Goal: Task Accomplishment & Management: Use online tool/utility

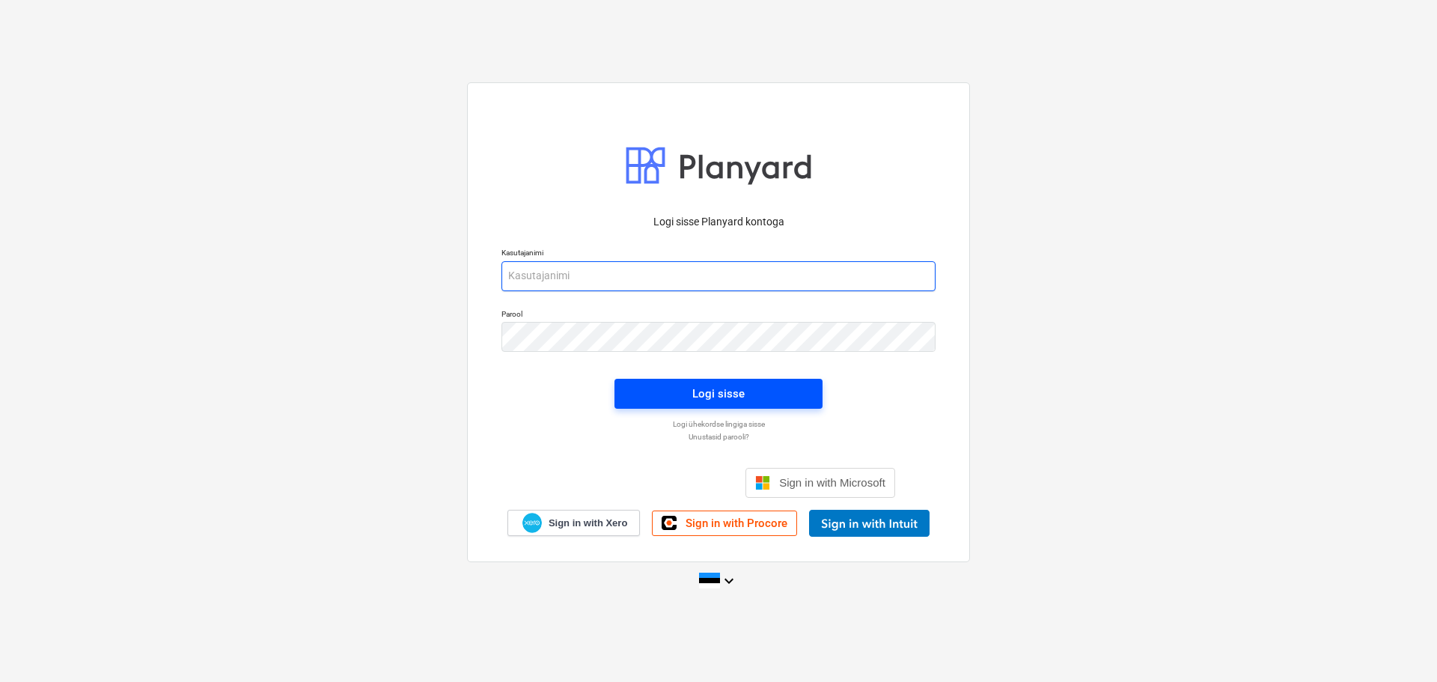
type input "[EMAIL_ADDRESS][DOMAIN_NAME]"
click at [693, 392] on div "Logi sisse" at bounding box center [718, 393] width 52 height 19
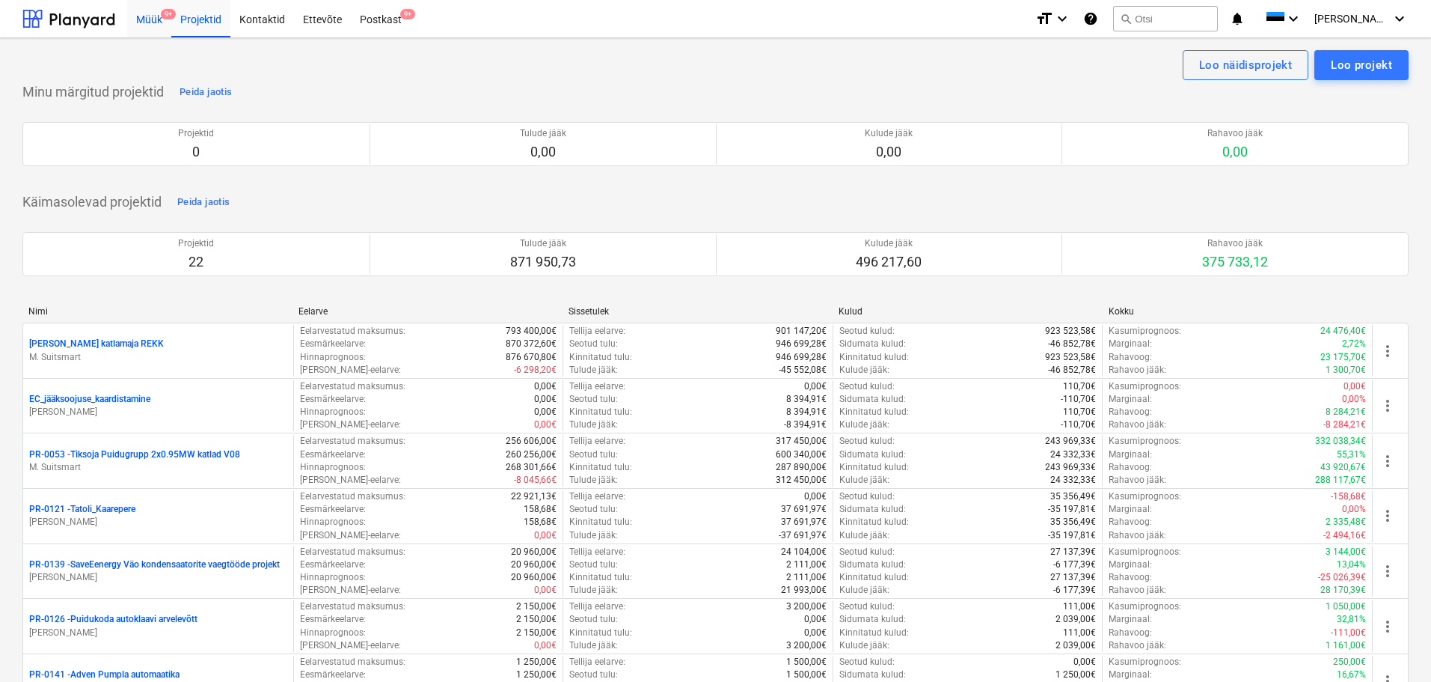
click at [151, 12] on div "Müük 9+" at bounding box center [149, 18] width 44 height 38
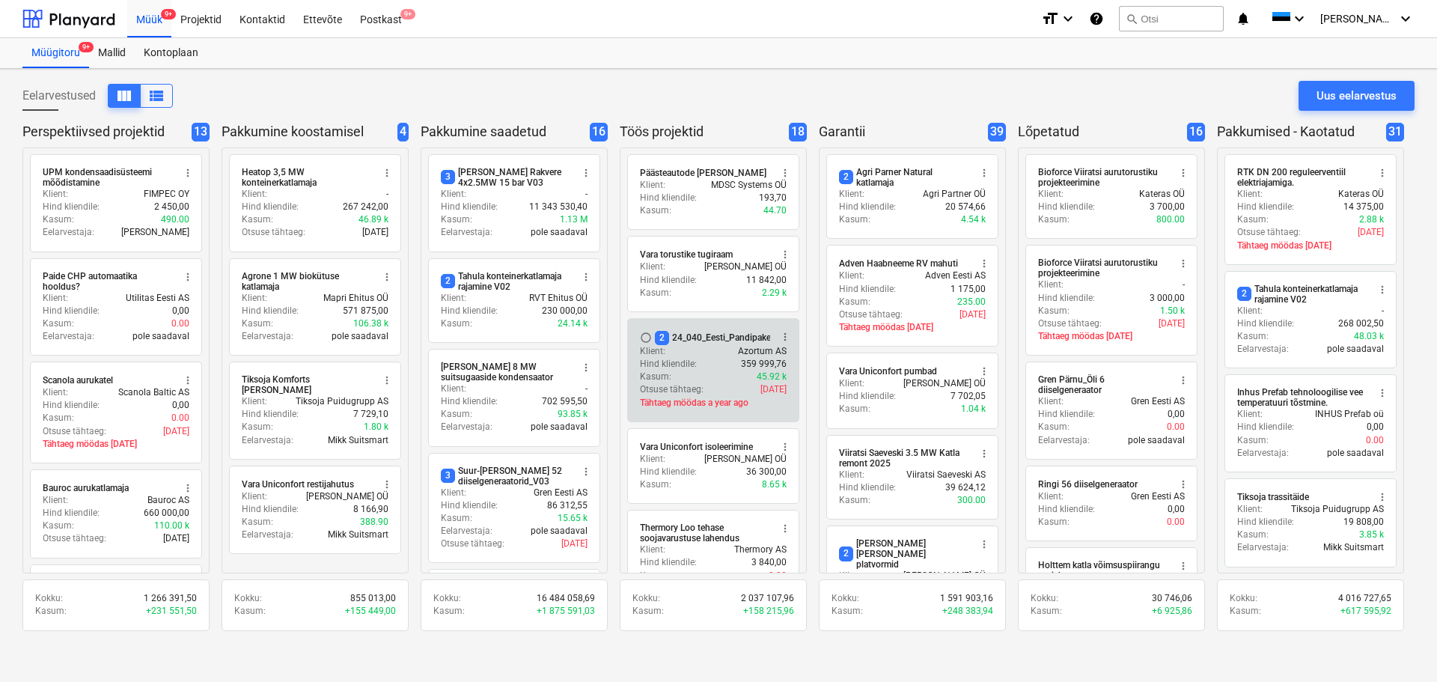
click at [685, 337] on div "2 24_040_Eesti_Pandipakend_elekter_automaatika_V02" at bounding box center [769, 338] width 229 height 14
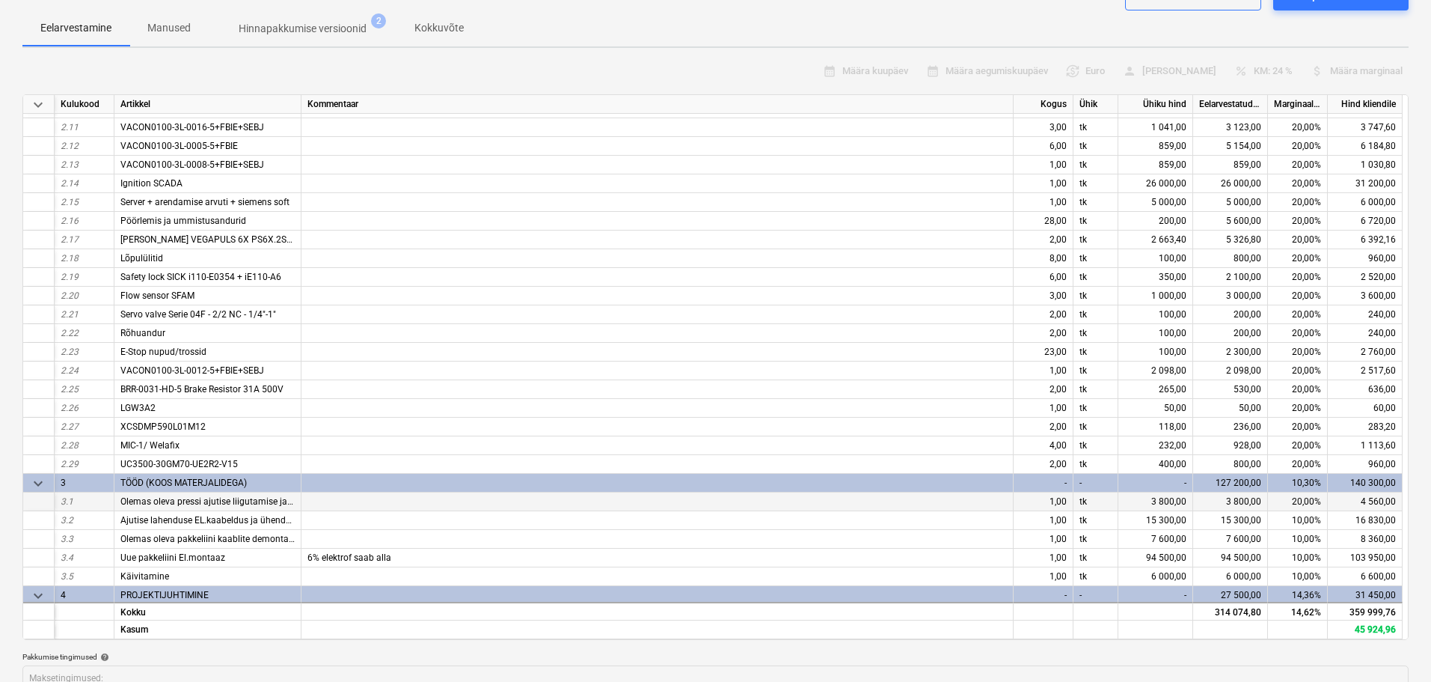
scroll to position [298, 0]
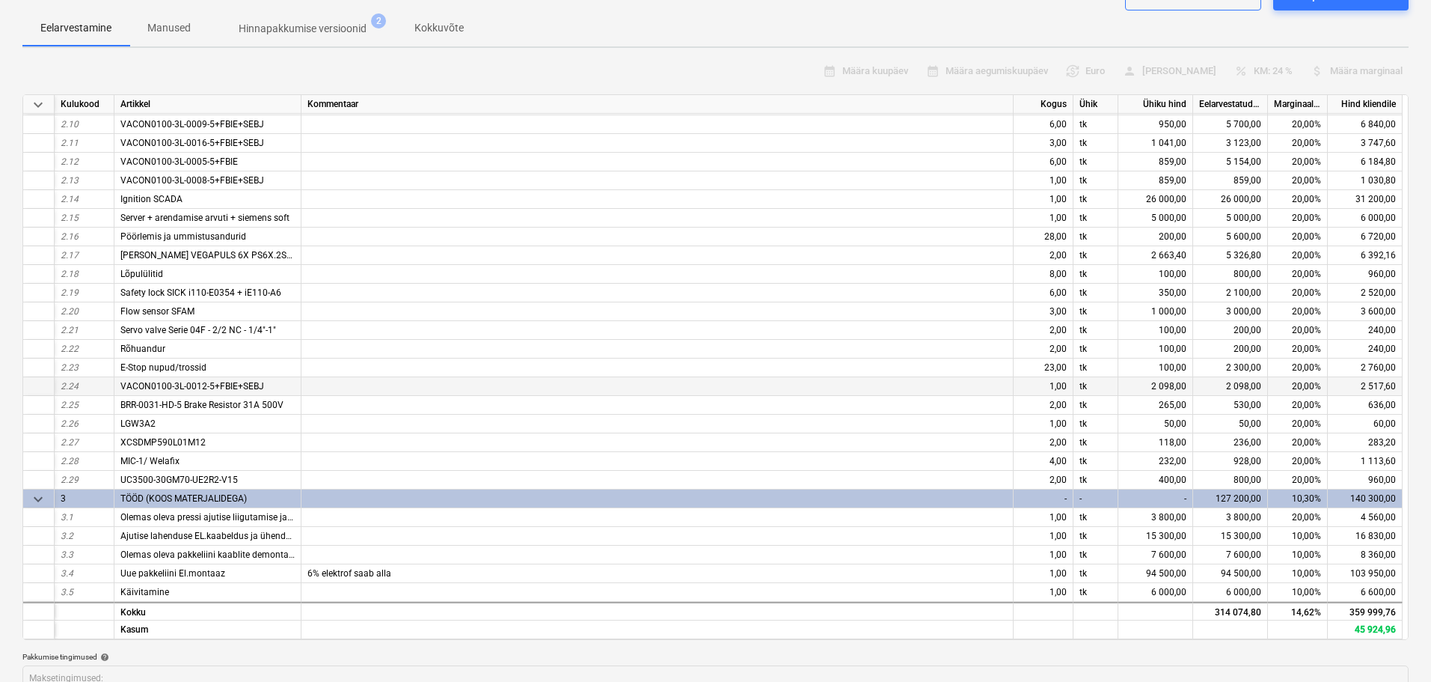
click at [214, 386] on span "VACON0100-3L-0012-5+FBIE+SEBJ" at bounding box center [192, 386] width 144 height 10
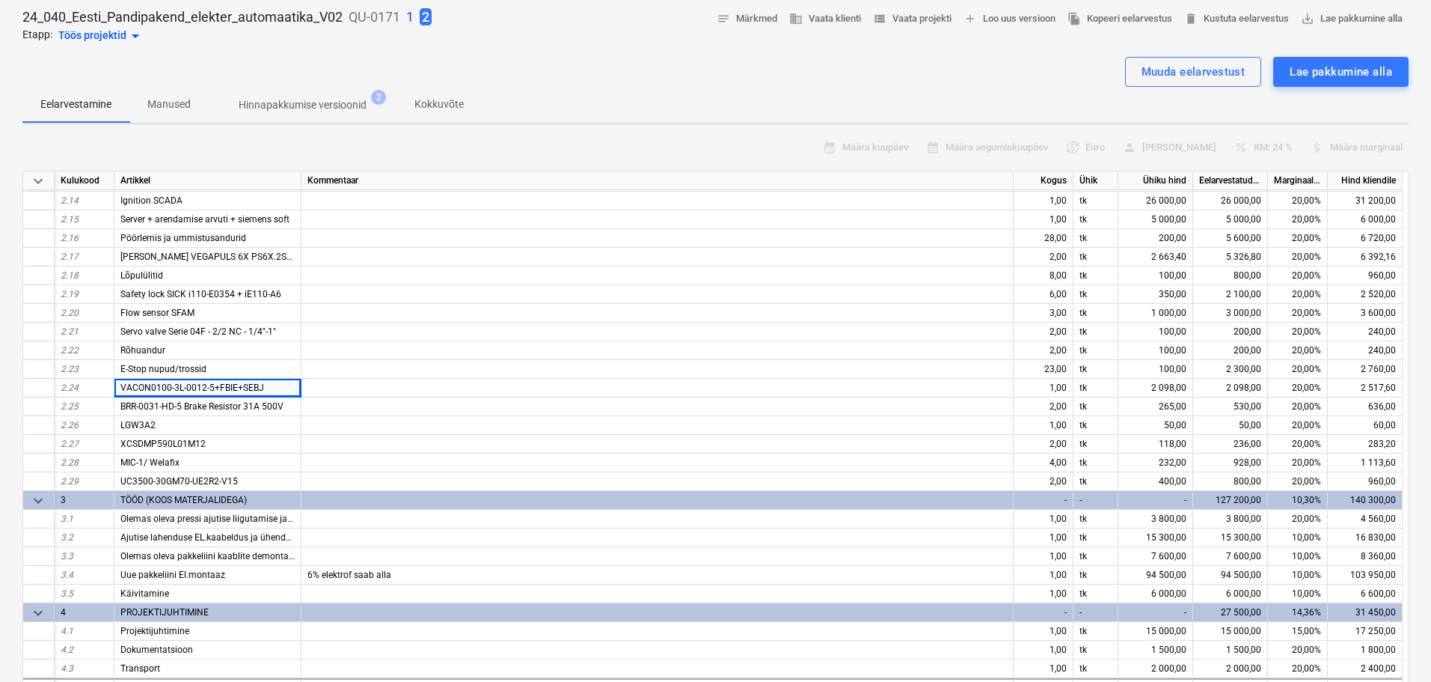
scroll to position [0, 0]
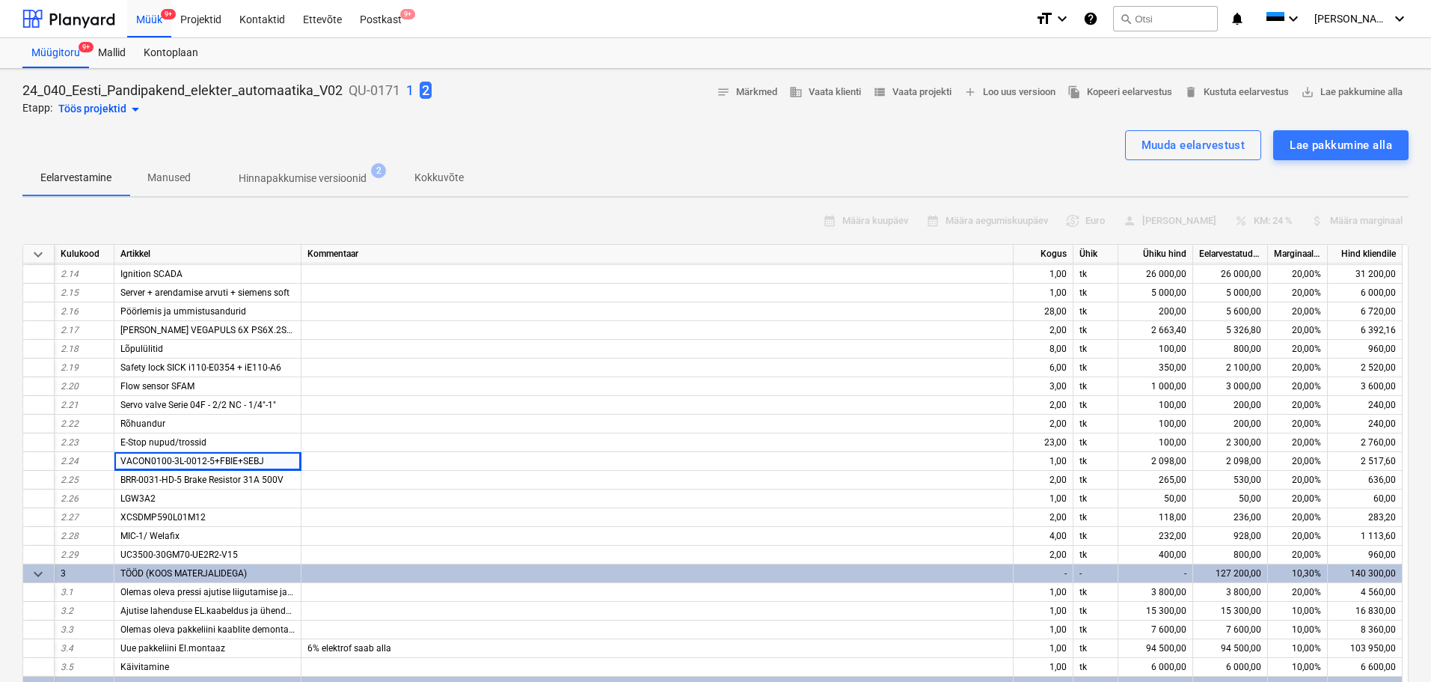
click at [407, 83] on p "1" at bounding box center [409, 91] width 7 height 18
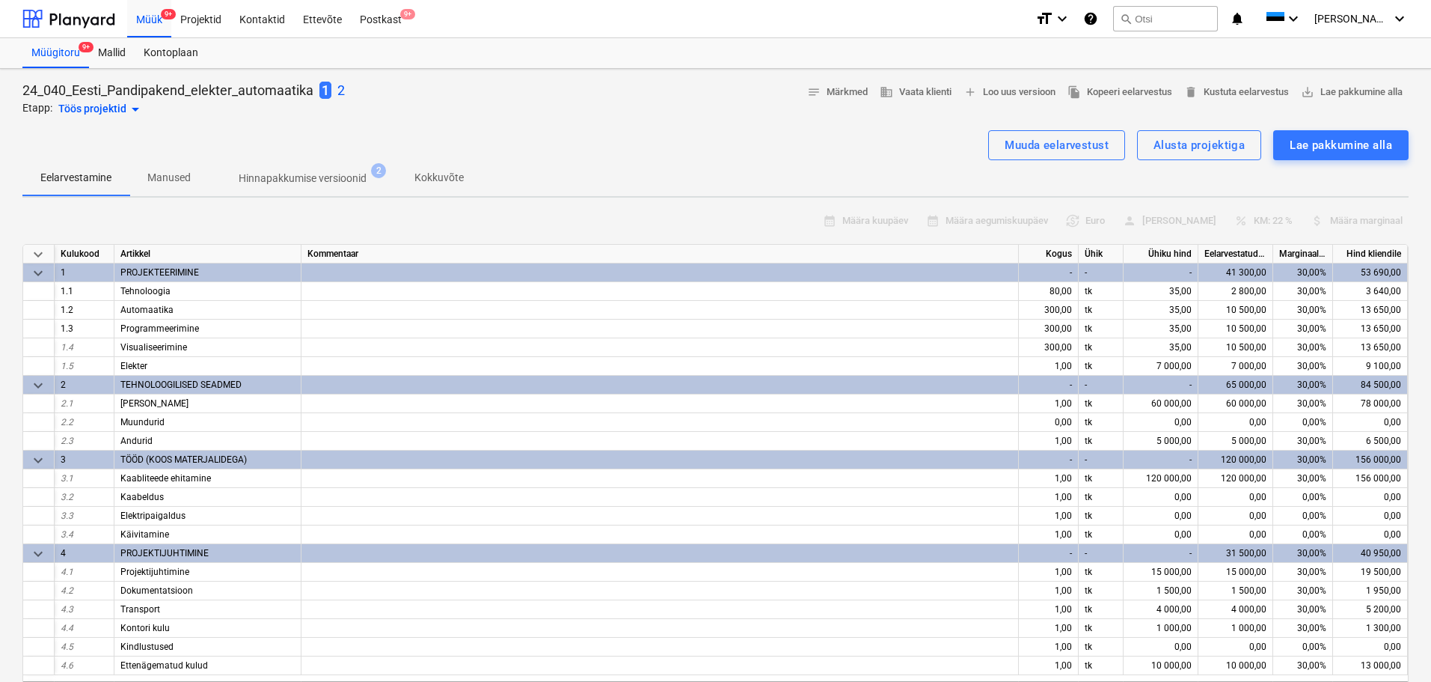
click at [342, 88] on p "2" at bounding box center [340, 91] width 7 height 18
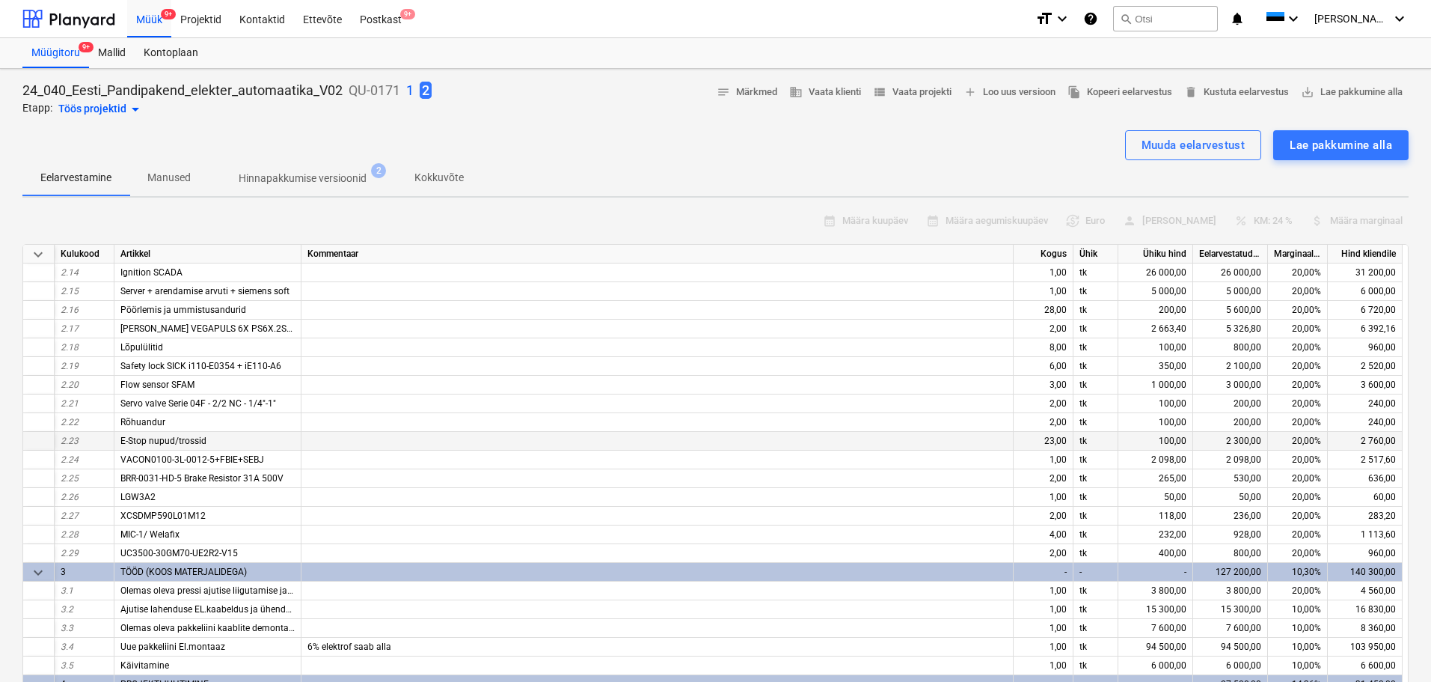
scroll to position [447, 0]
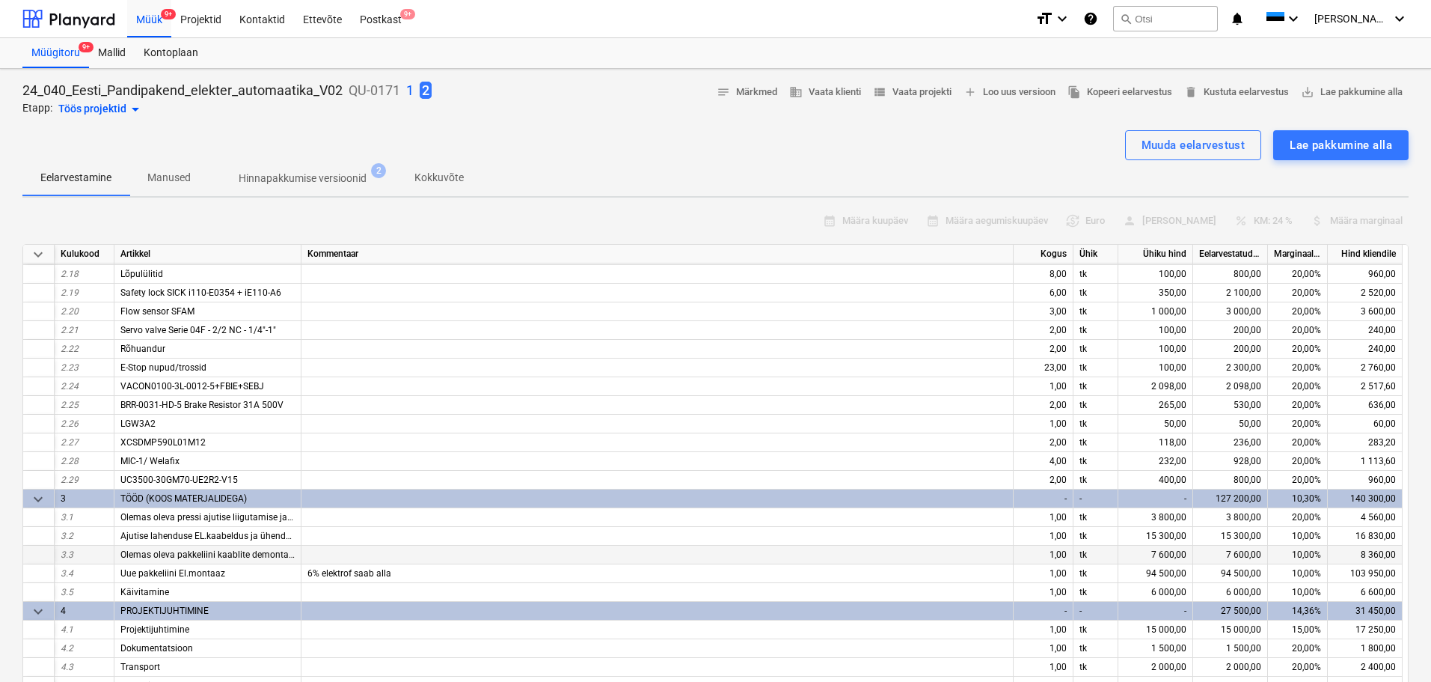
click at [231, 553] on span "Olemas oleva pakkeliini kaablite demontaaz" at bounding box center [209, 554] width 178 height 10
click at [197, 534] on span "Ajutise lahenduse EL.kaabeldus ja ühendamine" at bounding box center [215, 536] width 191 height 10
click at [192, 519] on span "Olemas oleva pressi ajutise liigutamise jaoks el. Demontaaz/montaaz" at bounding box center [261, 517] width 282 height 10
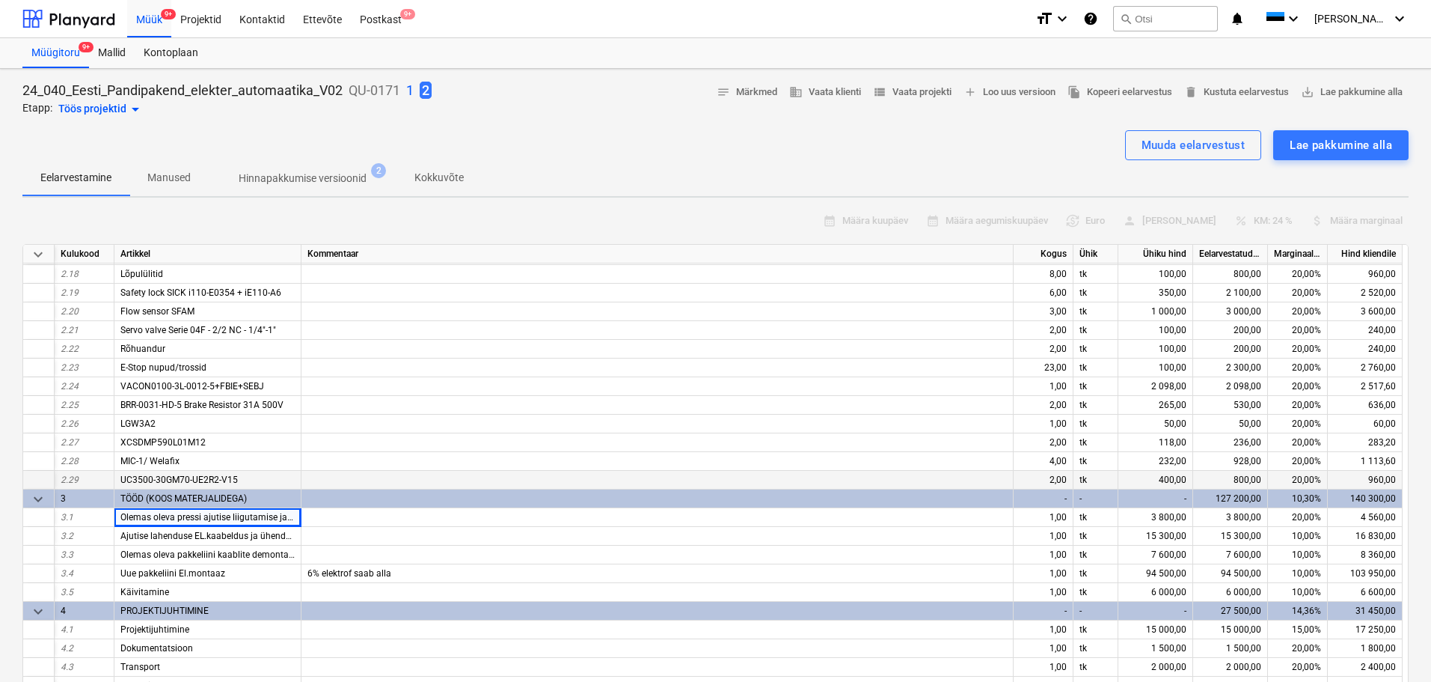
click at [160, 475] on span "UC3500-30GM70-UE2R2-V15" at bounding box center [178, 479] width 117 height 10
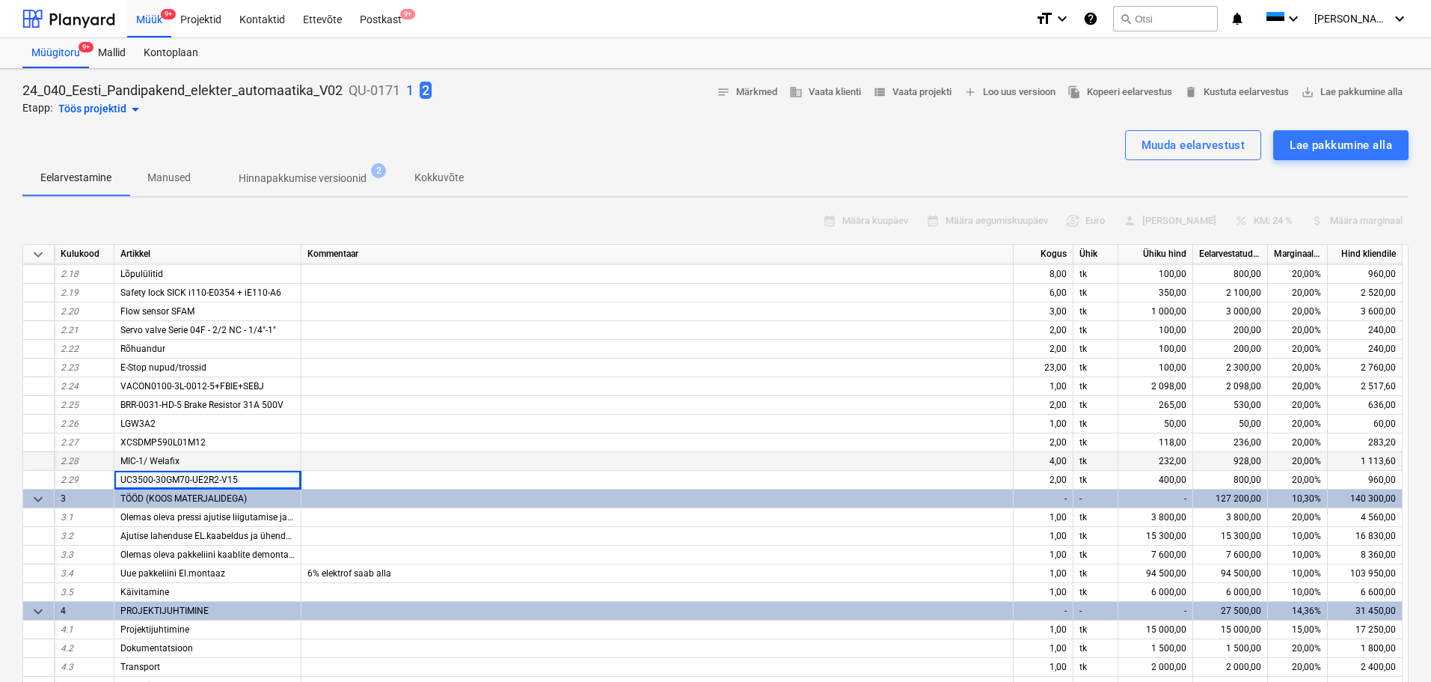
click at [156, 463] on span "MIC-1/ Welafix" at bounding box center [149, 461] width 59 height 10
click at [154, 441] on span "XCSDMP590L01M12" at bounding box center [162, 442] width 85 height 10
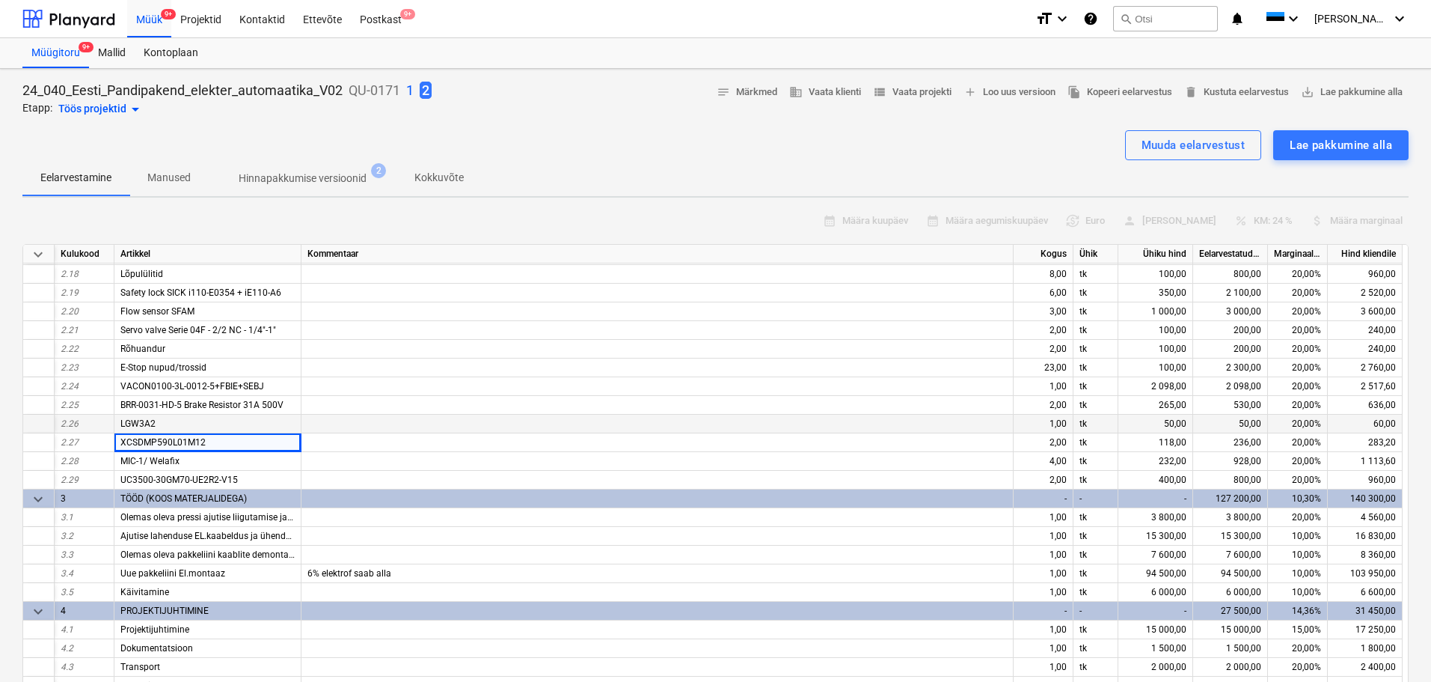
click at [145, 424] on span "LGW3A2" at bounding box center [137, 423] width 35 height 10
click at [172, 405] on span "BRR-0031-HD-5 Brake Resistor 31A 500V" at bounding box center [201, 405] width 163 height 10
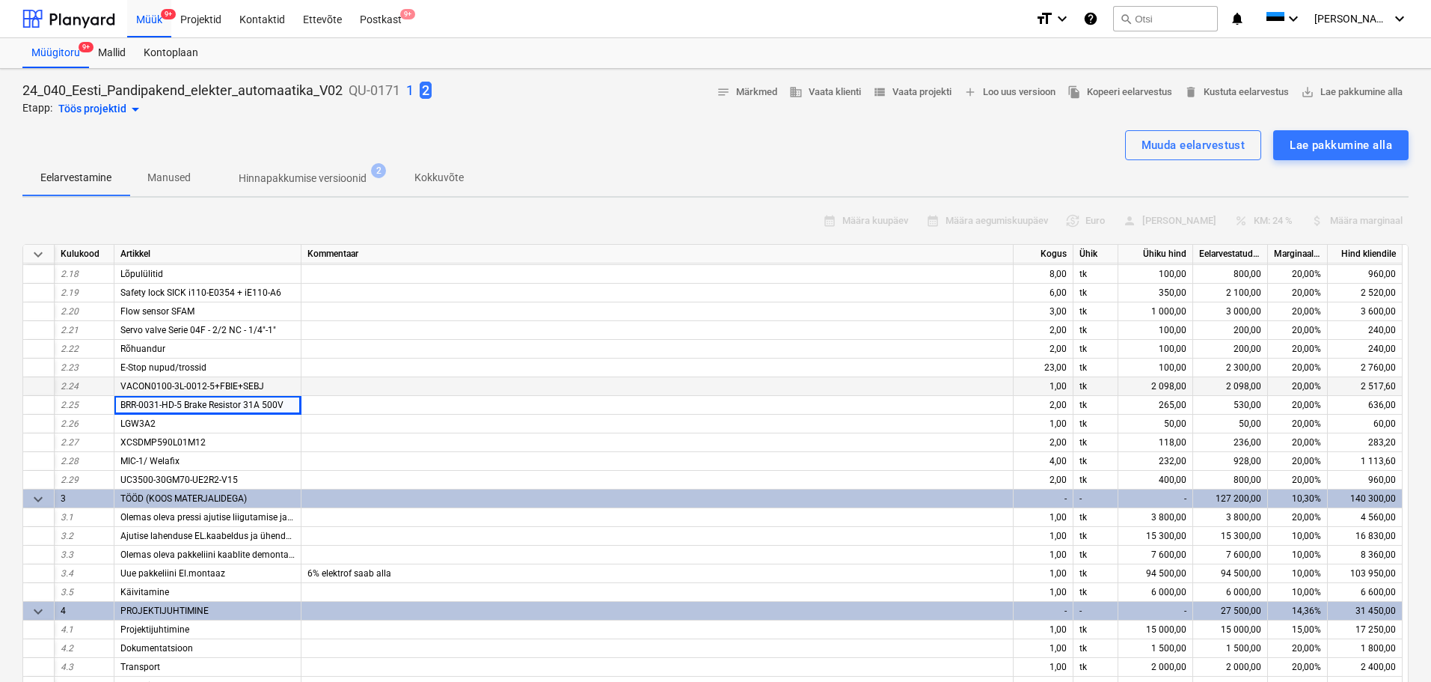
click at [180, 388] on span "VACON0100-3L-0012-5+FBIE+SEBJ" at bounding box center [192, 386] width 144 height 10
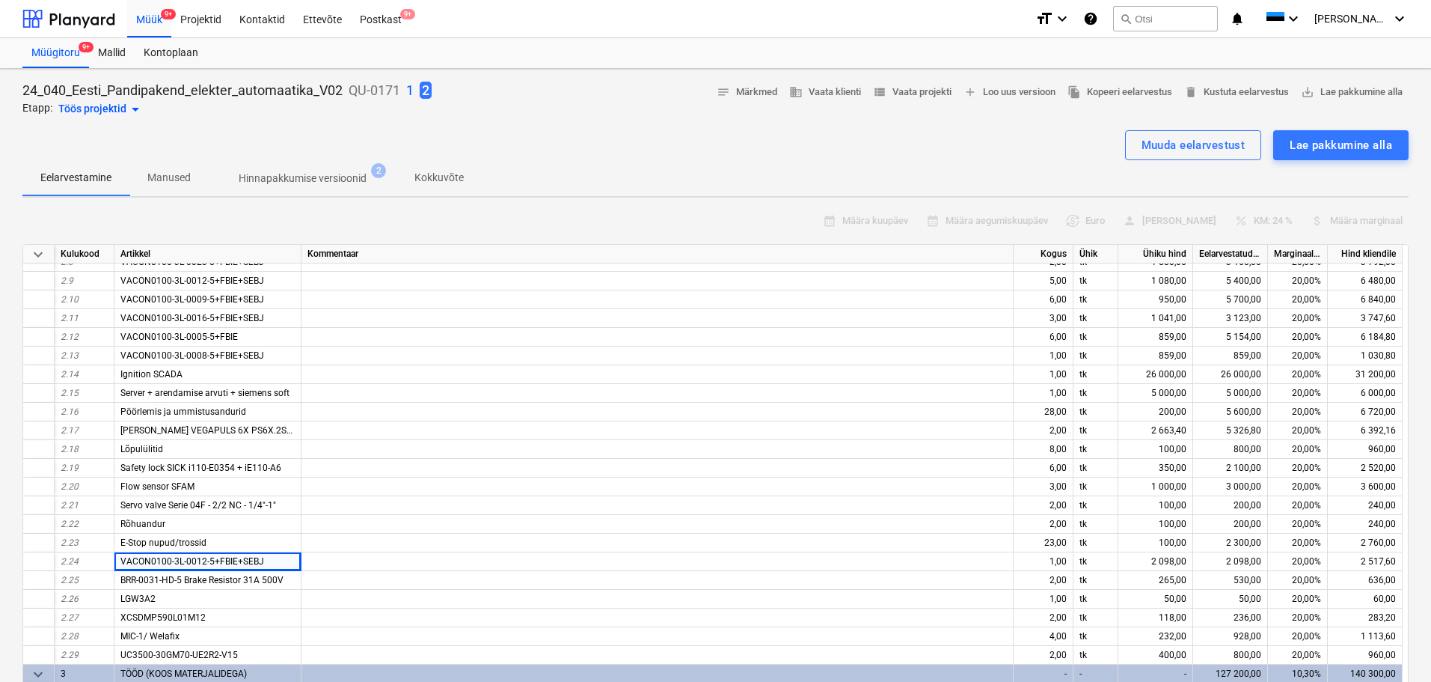
scroll to position [299, 0]
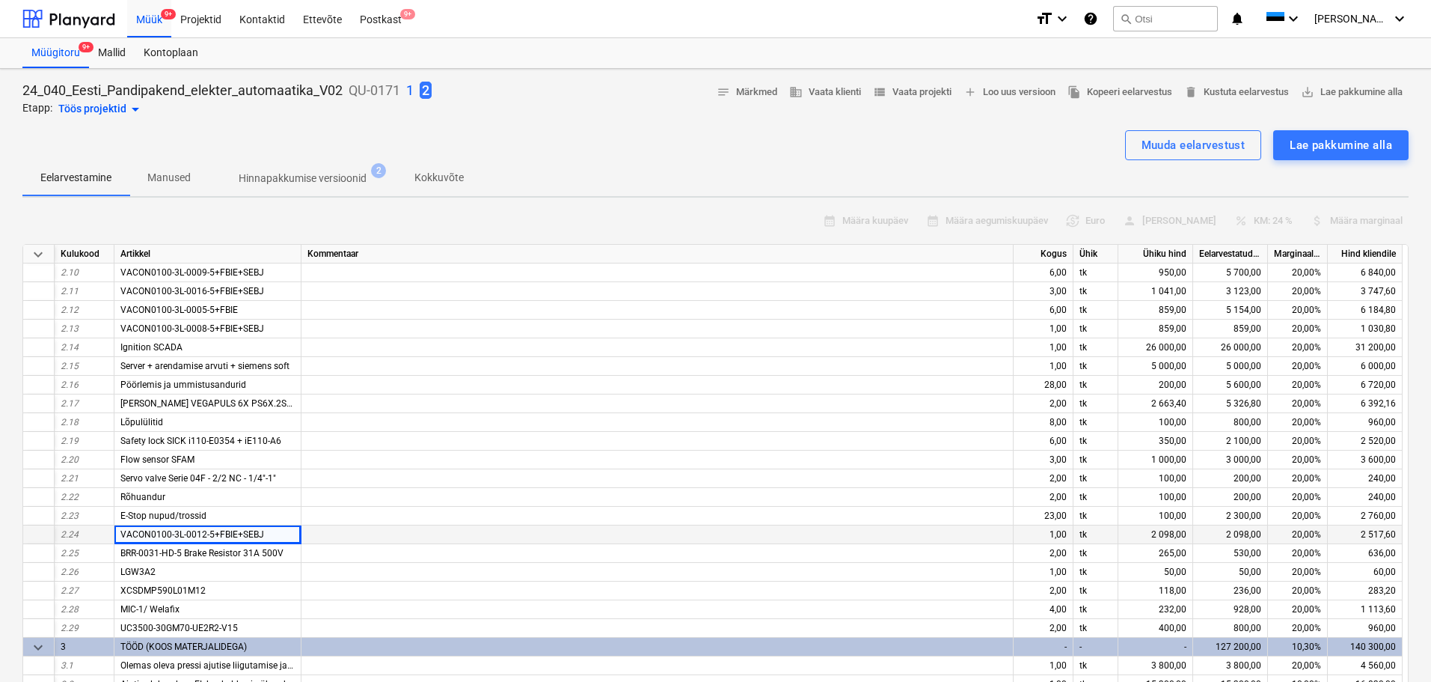
click at [274, 532] on div "VACON0100-3L-0012-5+FBIE+SEBJ" at bounding box center [207, 534] width 187 height 19
drag, startPoint x: 271, startPoint y: 532, endPoint x: 122, endPoint y: 538, distance: 149.0
click at [122, 538] on div "VACON0100-3L-0012-5+FBIE+SEBJ" at bounding box center [207, 534] width 187 height 19
click at [278, 531] on div "VACON0100-3L-0012-5+FBIE+SEBJ" at bounding box center [207, 534] width 187 height 19
drag, startPoint x: 272, startPoint y: 535, endPoint x: 101, endPoint y: 543, distance: 171.5
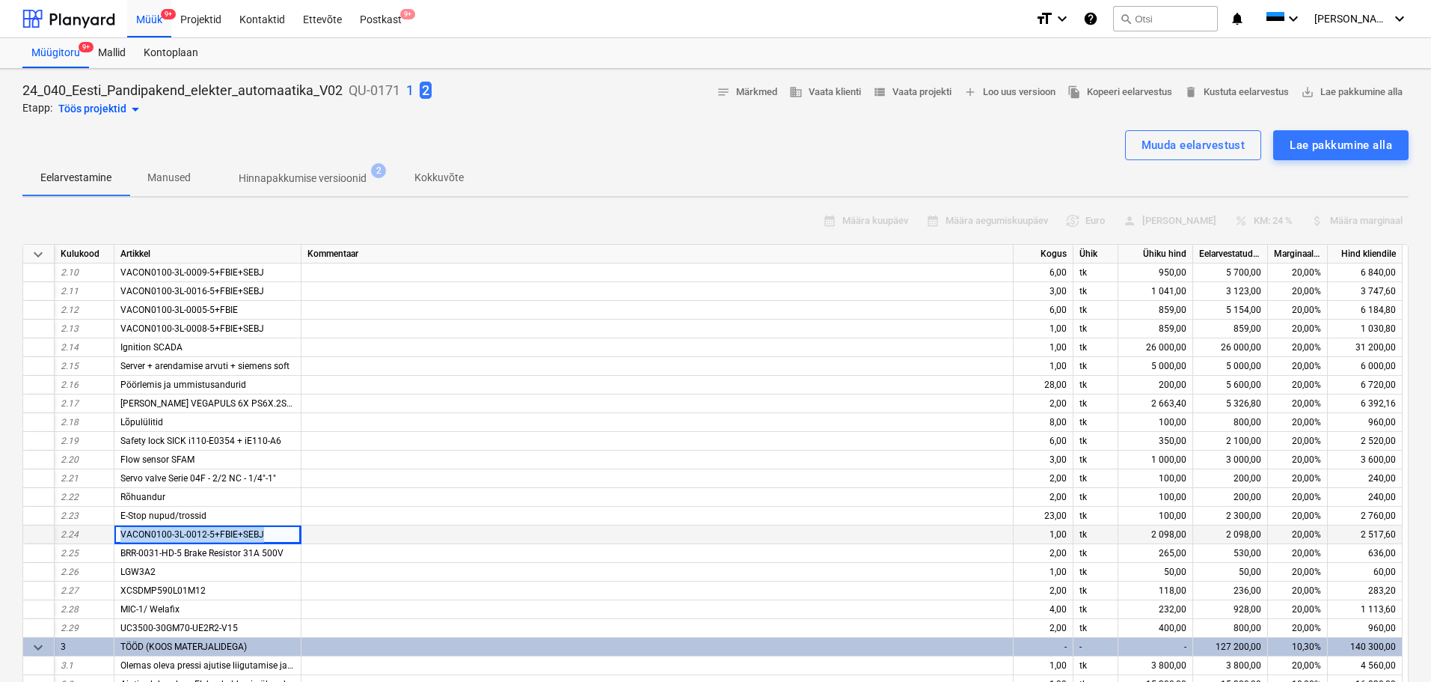
click at [0, 0] on div "2.24 VACON0100-3L-0012-5+FBIE+SEBJ 1,00 tk 2 098,00 2 098,00 20,00% 2 517,60" at bounding box center [0, 0] width 0 height 0
click at [275, 531] on div "VACON0100-3L-0012-5+FBIE+SEBJ" at bounding box center [207, 534] width 187 height 19
drag, startPoint x: 275, startPoint y: 534, endPoint x: 103, endPoint y: 539, distance: 172.9
click at [0, 0] on div "2.24 VACON0100-3L-0012-5+FBIE+SEBJ 1,00 tk 2 098,00 2 098,00 20,00% 2 517,60" at bounding box center [0, 0] width 0 height 0
click at [279, 540] on div "VACON0100-3L-0012-5+FBIE+SEBJ" at bounding box center [207, 534] width 187 height 19
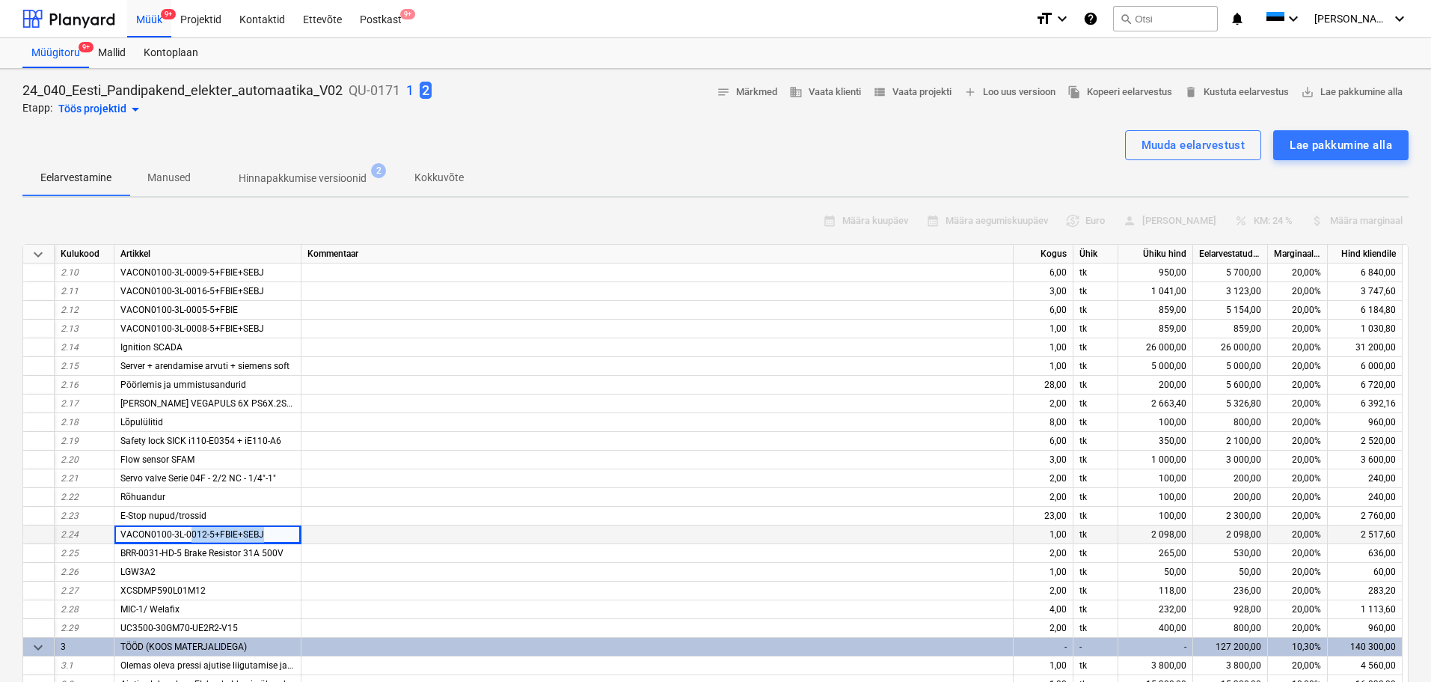
drag, startPoint x: 277, startPoint y: 534, endPoint x: 190, endPoint y: 534, distance: 86.8
click at [190, 534] on div "VACON0100-3L-0012-5+FBIE+SEBJ" at bounding box center [207, 534] width 187 height 19
click at [204, 535] on span "VACON0100-3L-0012-5+FBIE+SEBJ" at bounding box center [192, 534] width 144 height 10
click at [204, 532] on span "VACON0100-3L-0012-5+FBIE+SEBJ" at bounding box center [192, 534] width 144 height 10
click at [201, 534] on span "VACON0100-3L-0012-5+FBIE+SEBJ" at bounding box center [192, 534] width 144 height 10
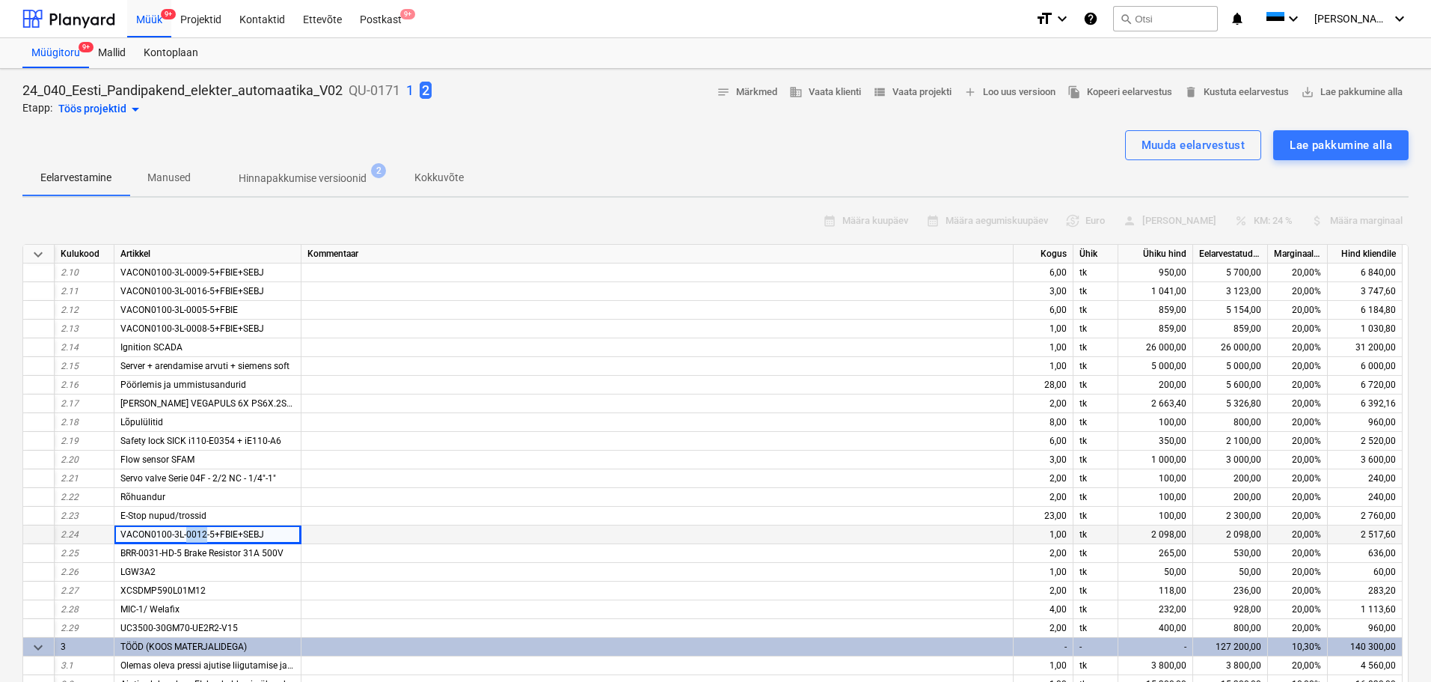
click at [201, 534] on span "VACON0100-3L-0012-5+FBIE+SEBJ" at bounding box center [192, 534] width 144 height 10
click at [1159, 149] on div "Muuda eelarvestust" at bounding box center [1194, 144] width 104 height 19
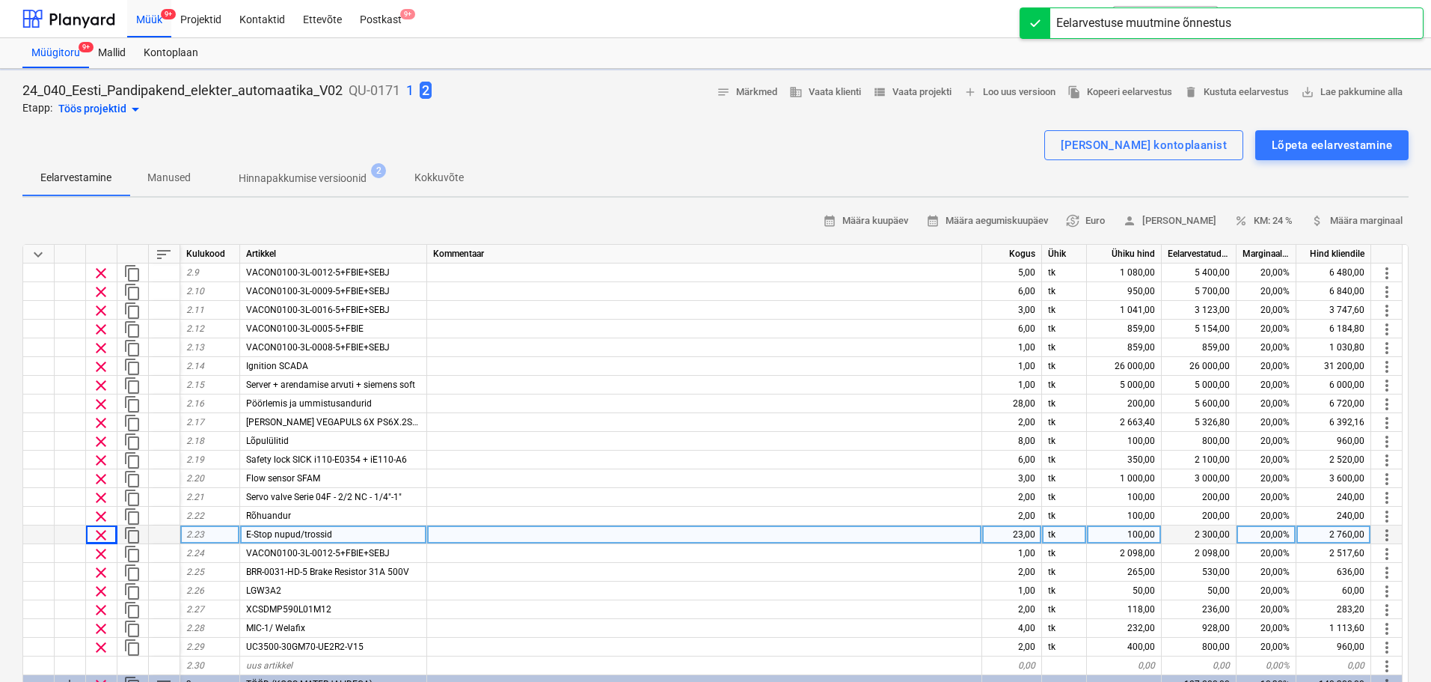
type textarea "x"
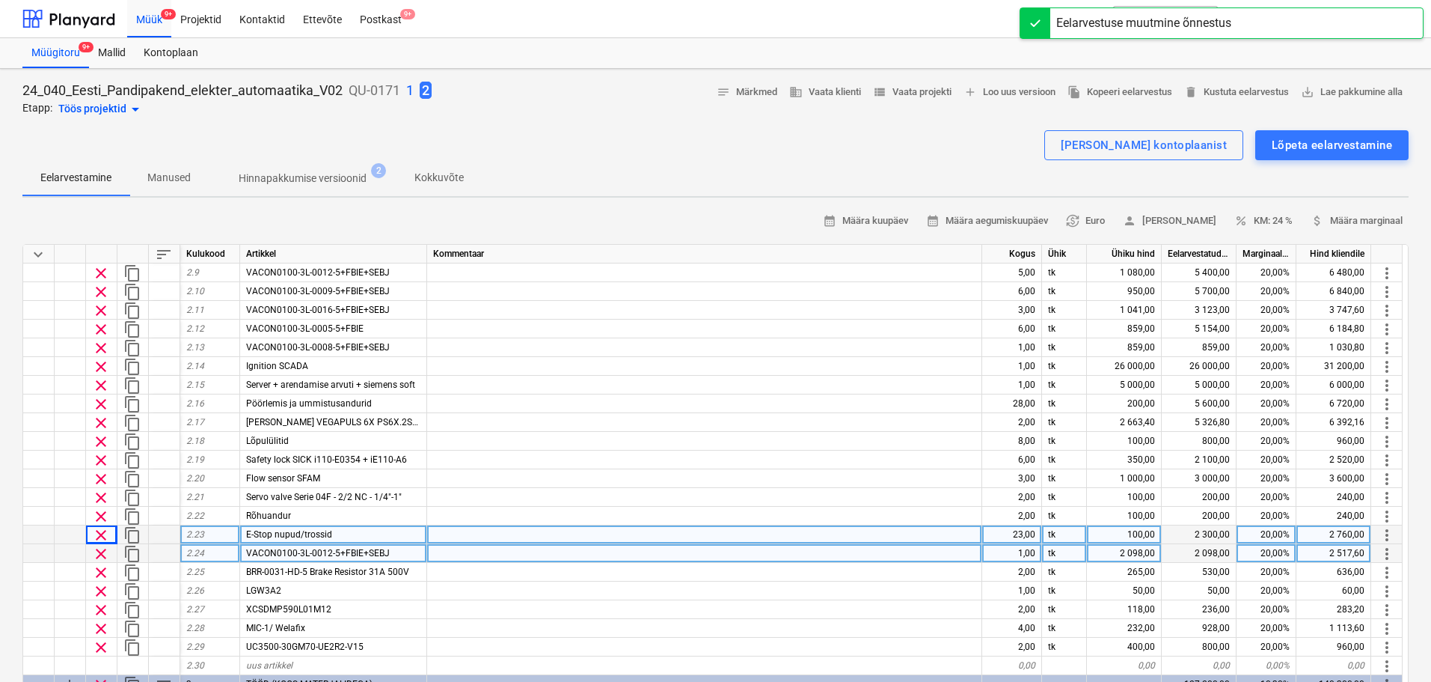
click at [403, 551] on div "VACON0100-3L-0012-5+FBIE+SEBJ" at bounding box center [333, 553] width 187 height 19
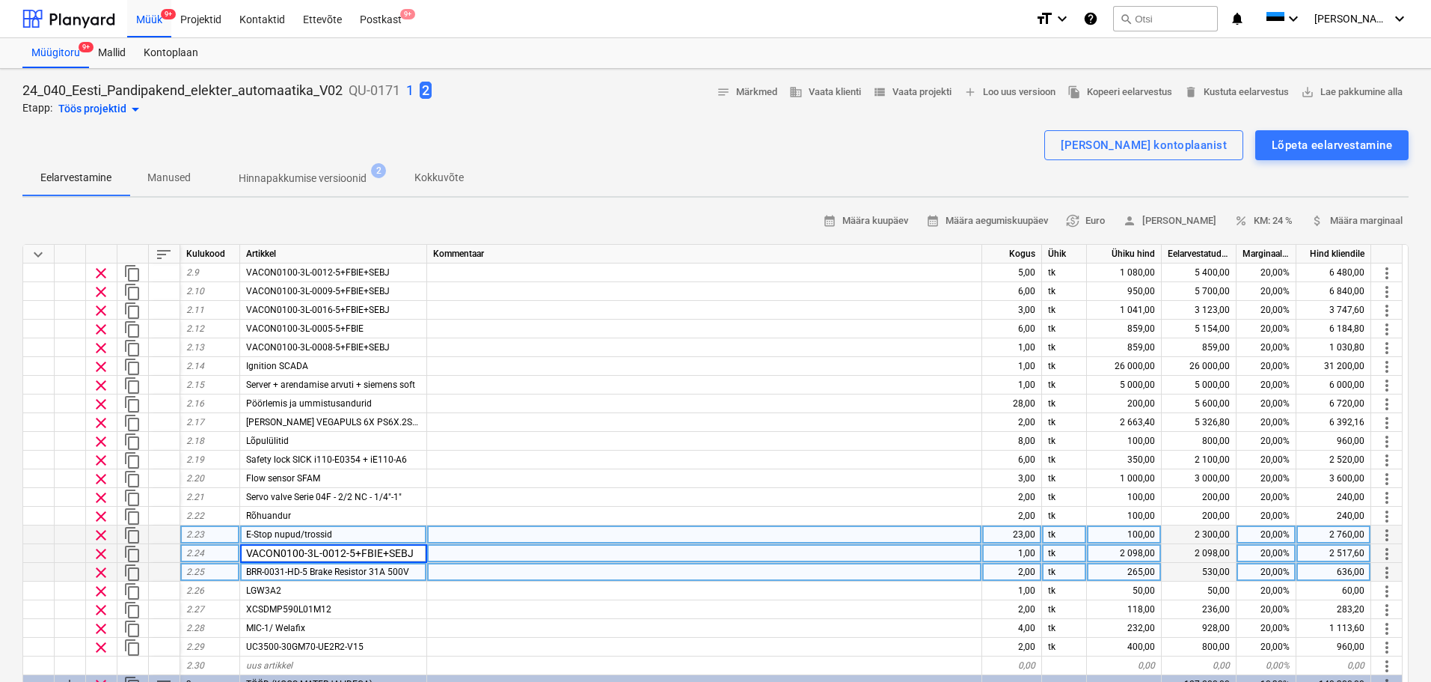
type input "VACON0100-3L-0072-5-FLOW+SEBJ"
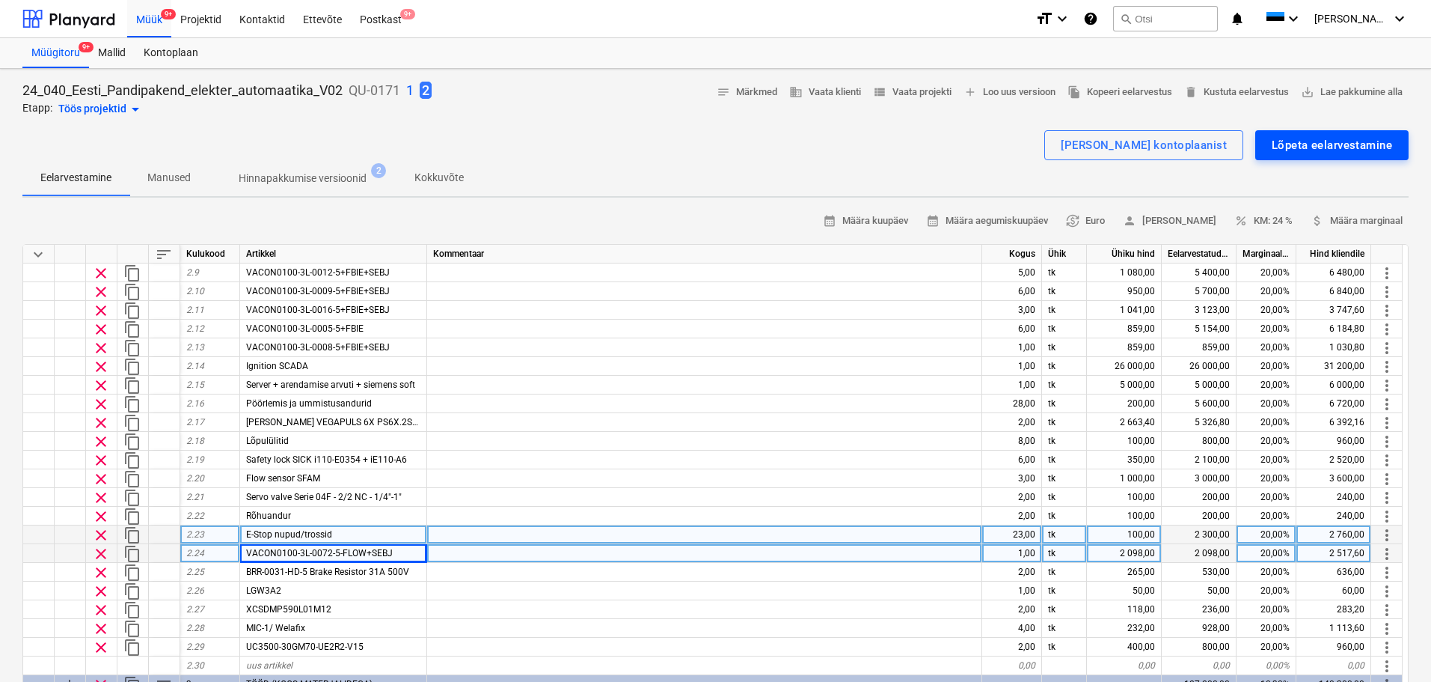
click at [1363, 146] on div "Lõpeta eelarvestamine" at bounding box center [1332, 144] width 120 height 19
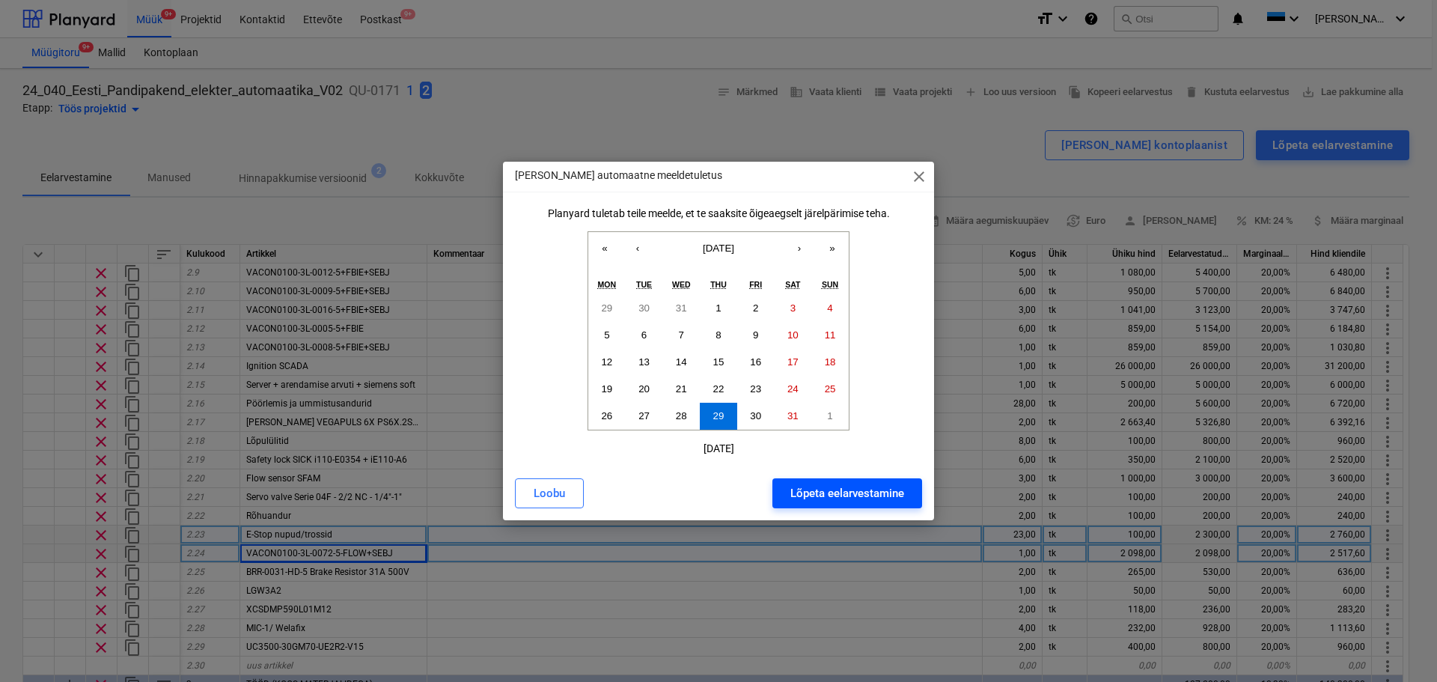
click at [822, 490] on div "Lõpeta eelarvestamine" at bounding box center [847, 492] width 114 height 19
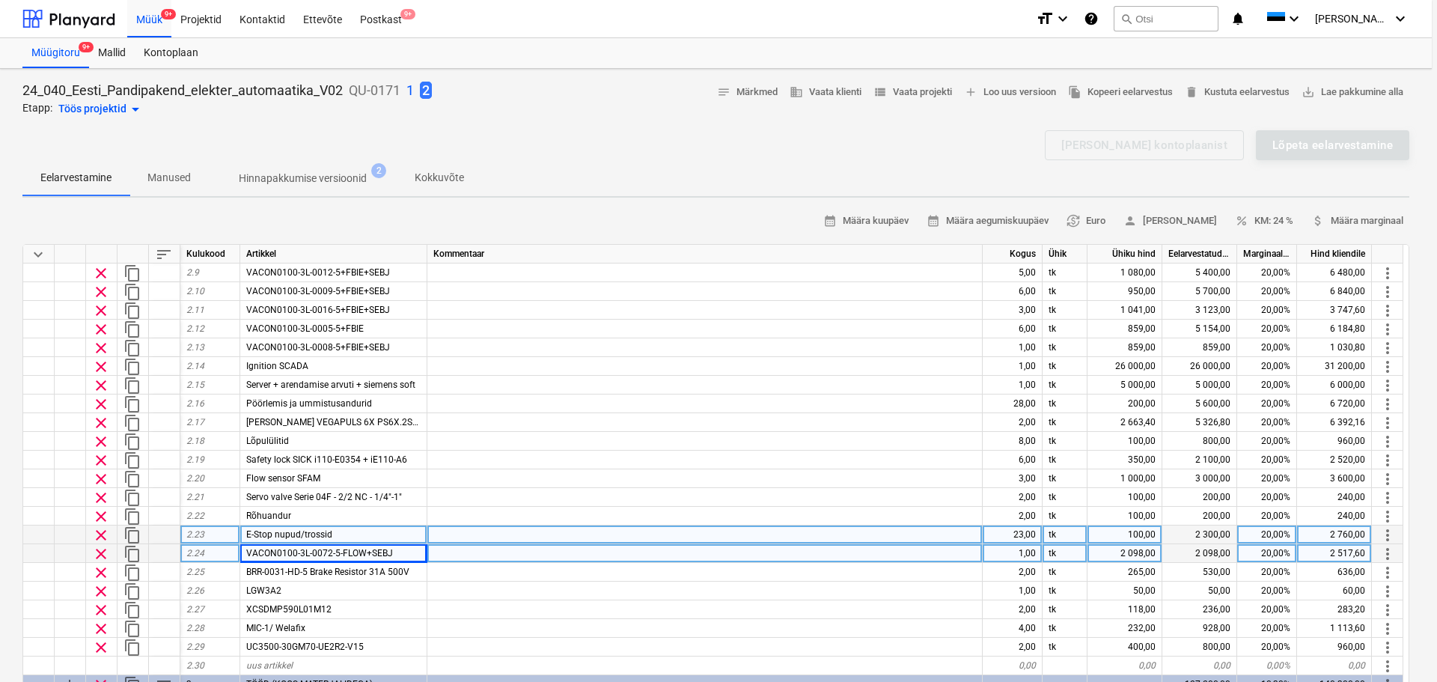
type textarea "x"
